Goal: Information Seeking & Learning: Learn about a topic

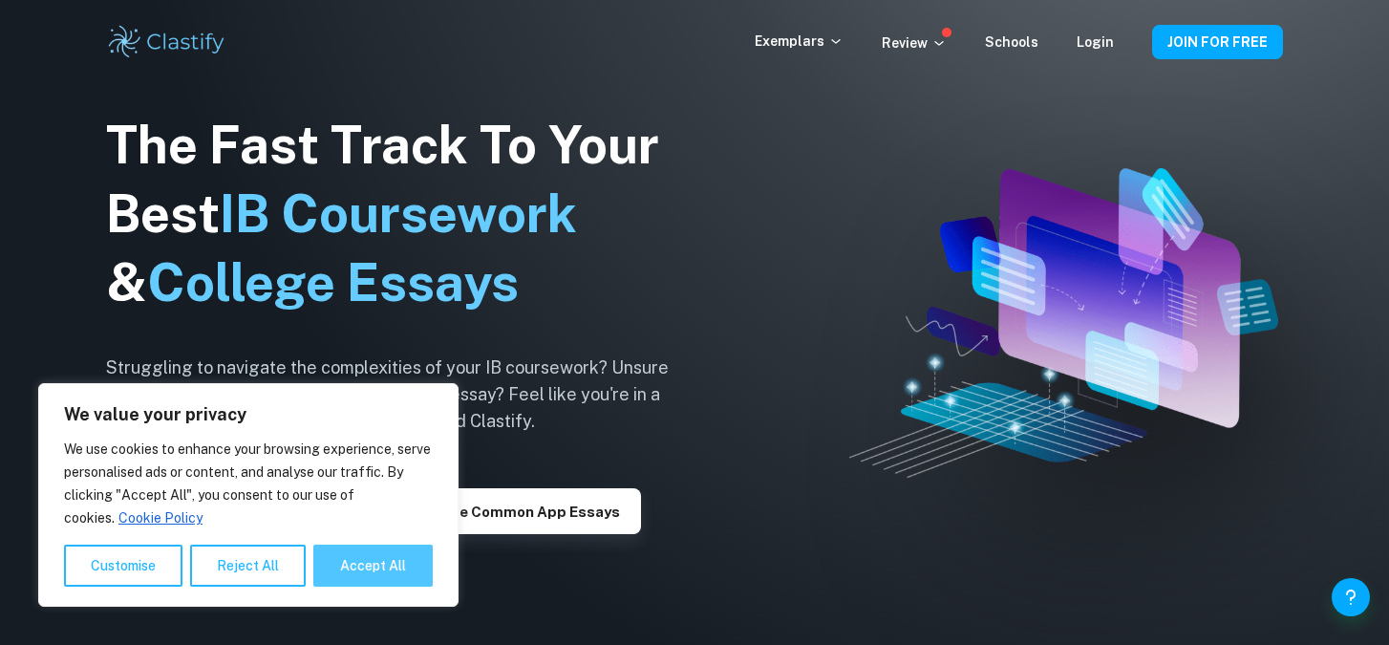
click at [388, 581] on button "Accept All" at bounding box center [372, 565] width 119 height 42
checkbox input "true"
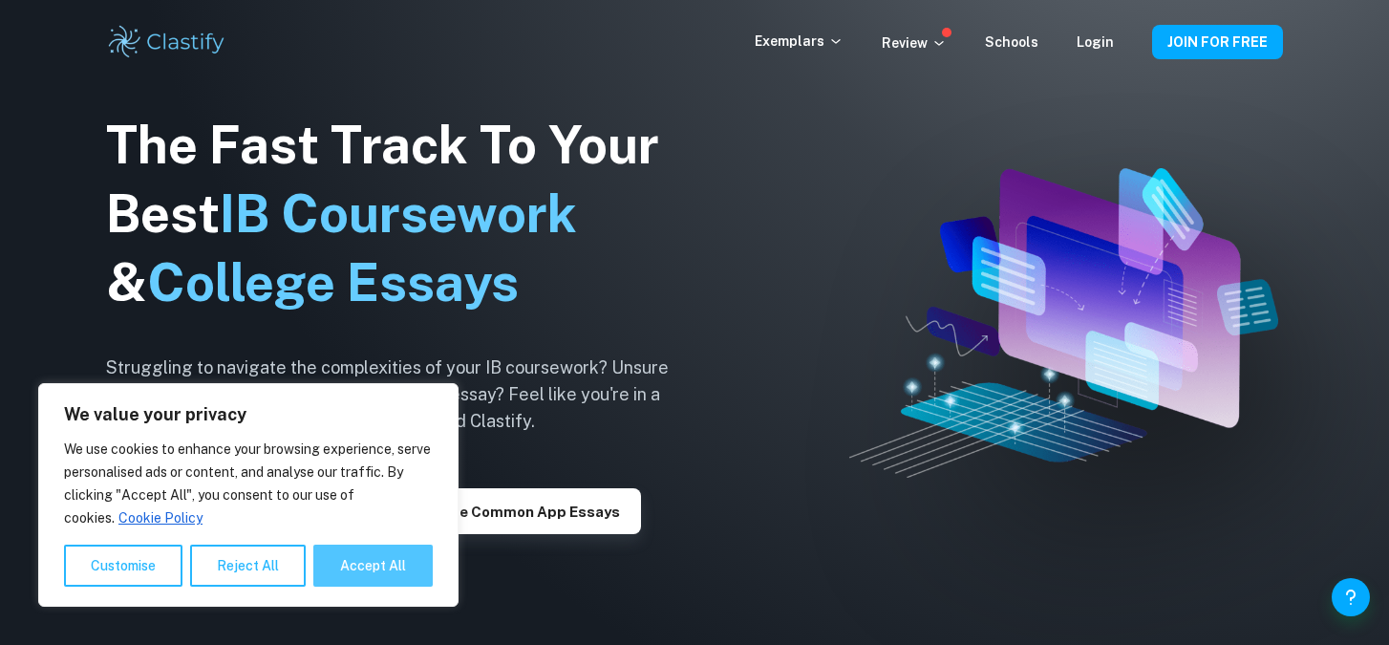
checkbox input "true"
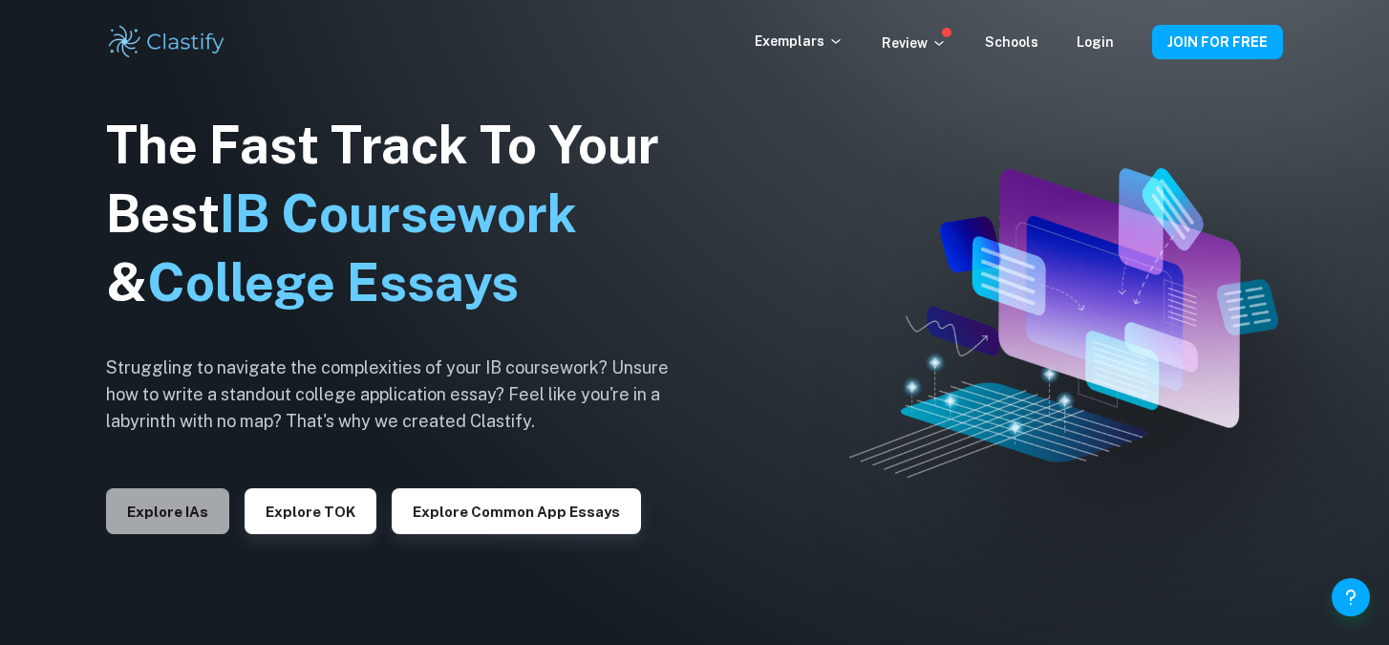
click at [161, 499] on button "Explore IAs" at bounding box center [167, 511] width 123 height 46
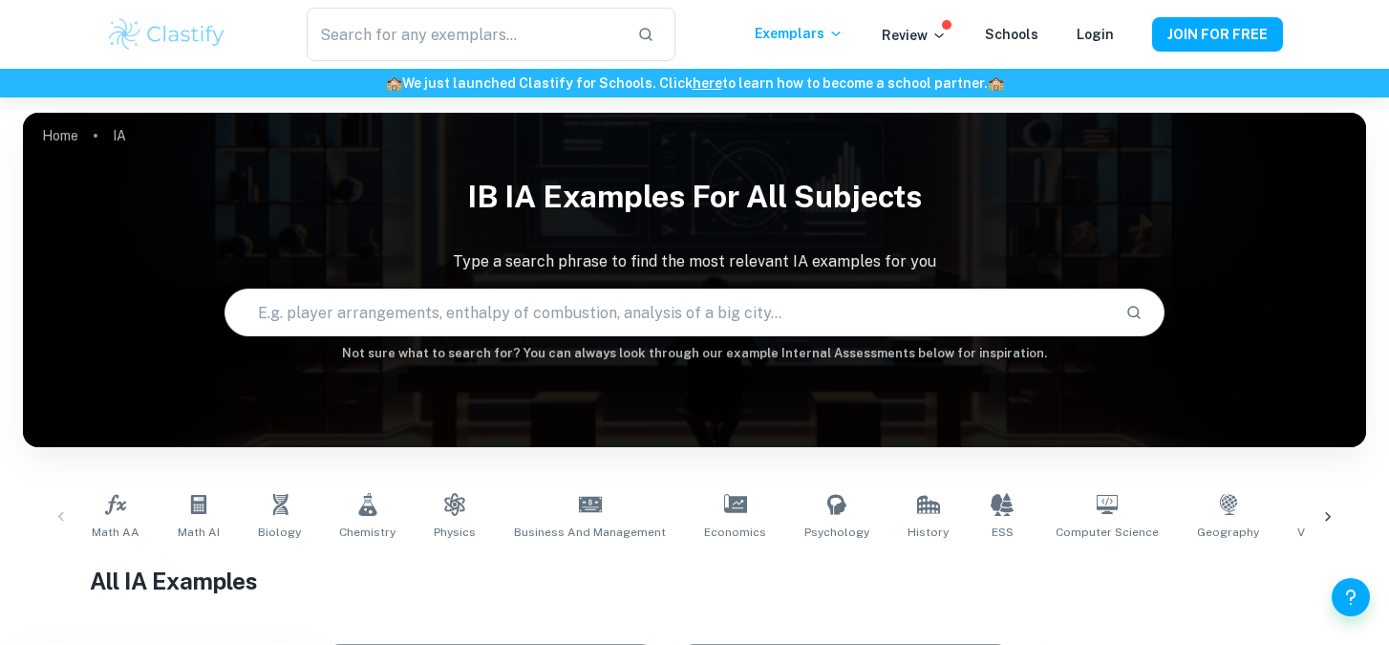
click at [606, 290] on input "text" at bounding box center [667, 312] width 884 height 53
type input "math ia"
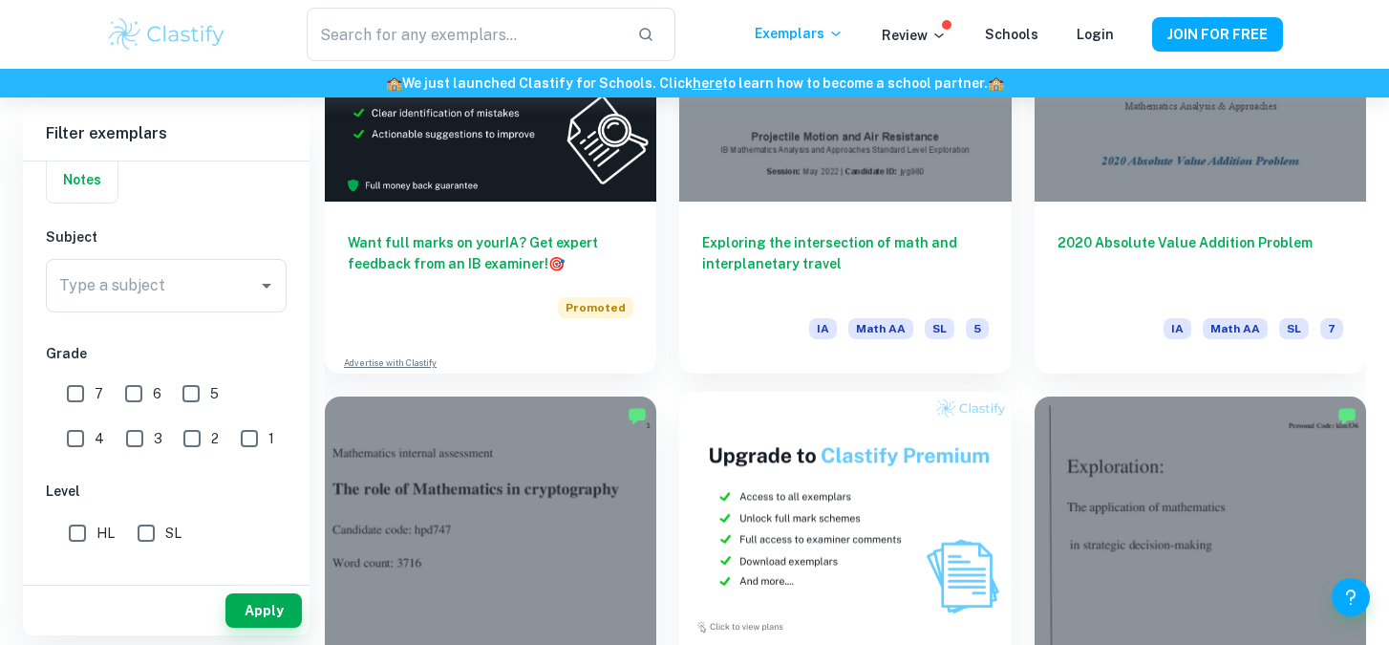
scroll to position [3378, 0]
